Goal: Information Seeking & Learning: Check status

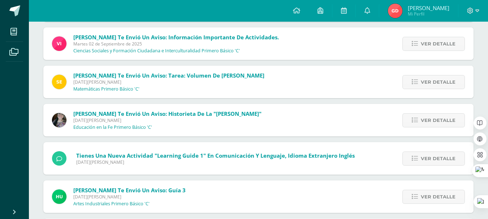
scroll to position [812, 0]
click at [446, 116] on span "Ver detalle" at bounding box center [438, 119] width 35 height 13
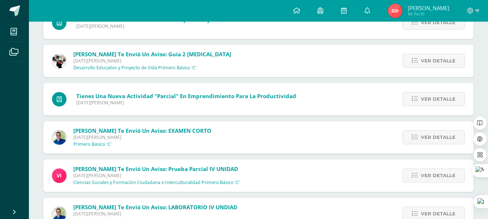
scroll to position [0, 0]
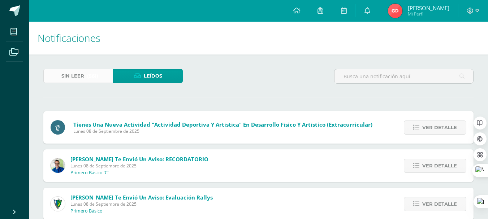
click at [94, 72] on span "(561)" at bounding box center [92, 75] width 11 height 13
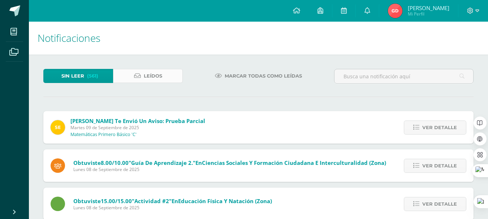
click at [168, 74] on link "Leídos" at bounding box center [148, 76] width 70 height 14
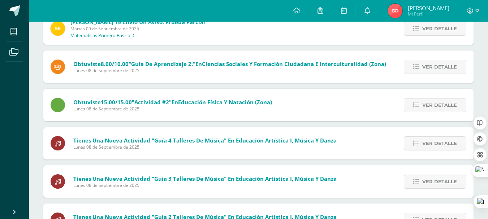
scroll to position [149, 0]
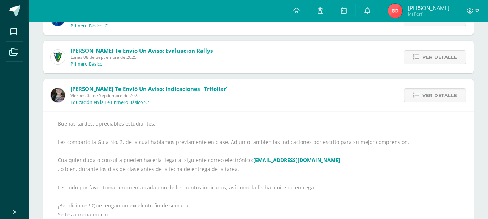
scroll to position [219, 0]
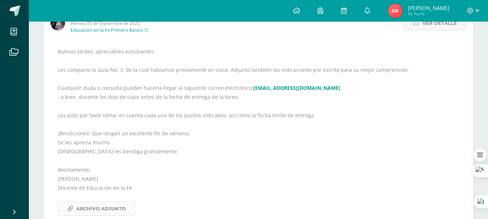
click at [111, 214] on span "Archivo Adjunto" at bounding box center [100, 208] width 49 height 13
